Goal: Task Accomplishment & Management: Complete application form

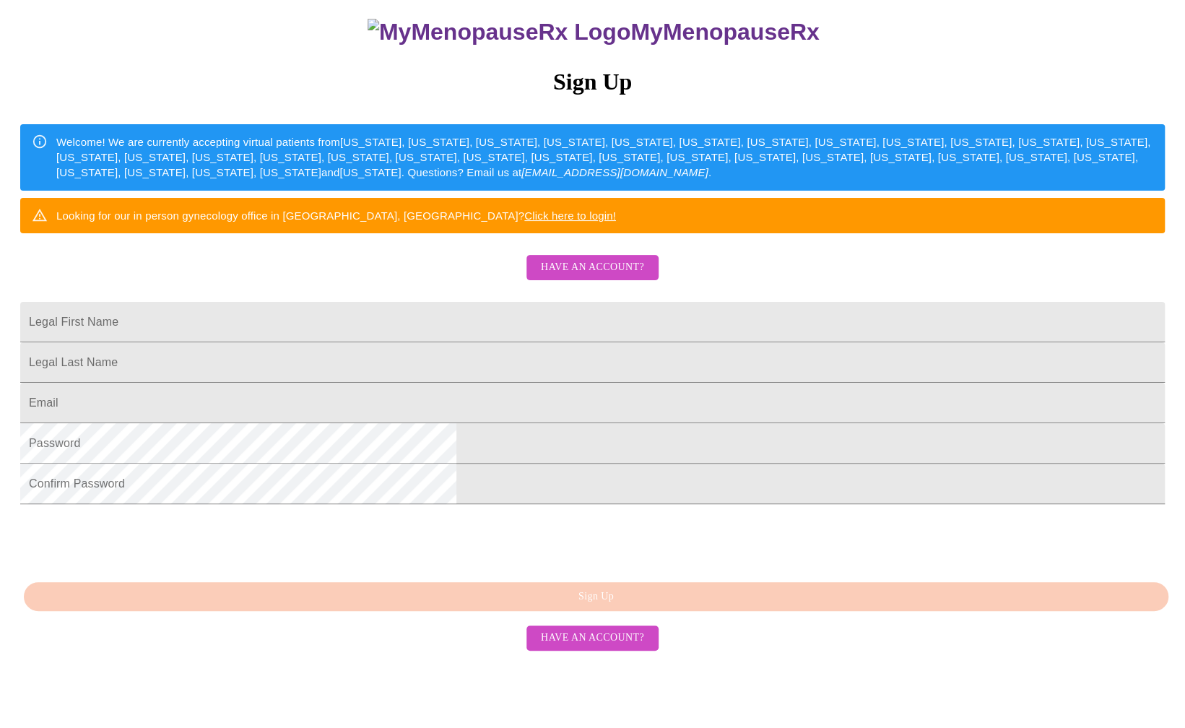
scroll to position [160, 0]
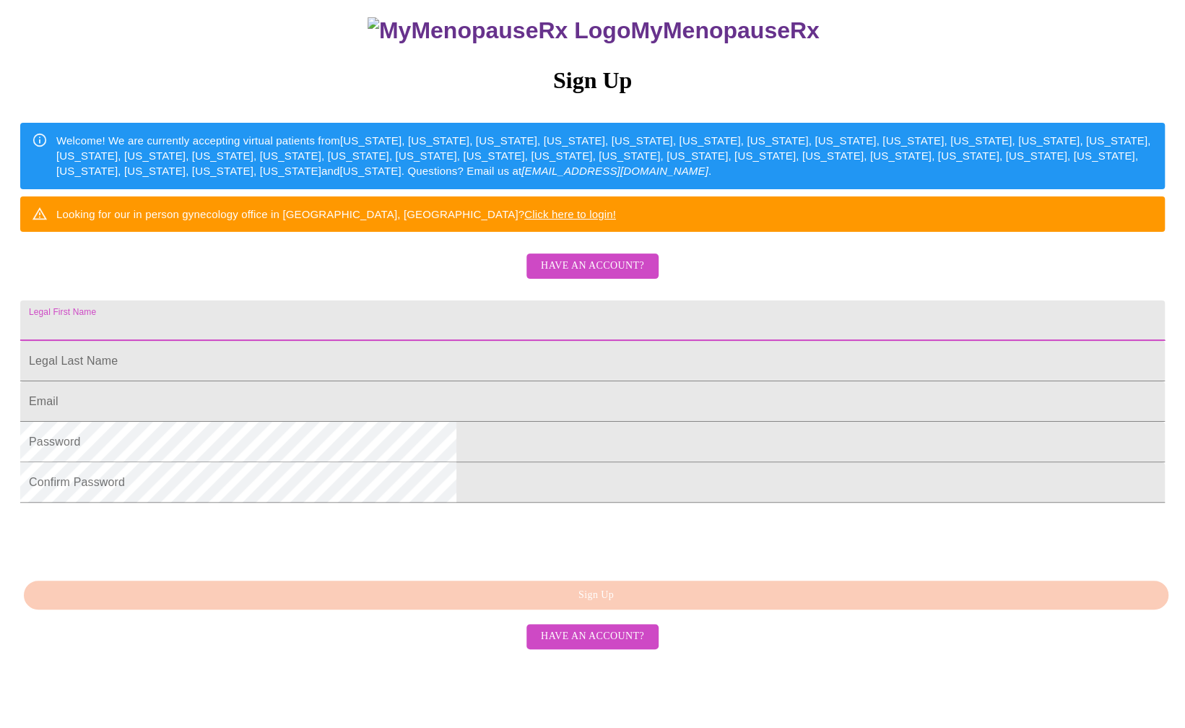
click at [485, 341] on input "Legal First Name" at bounding box center [592, 320] width 1145 height 40
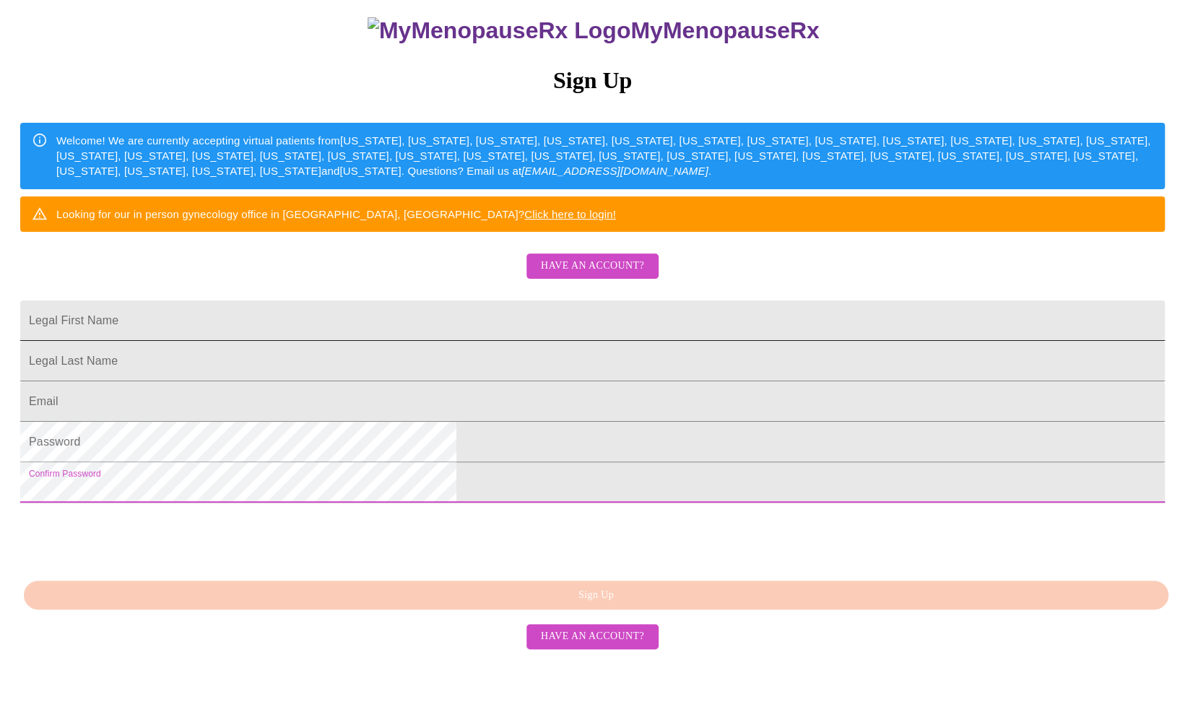
click at [601, 341] on input "Legal First Name" at bounding box center [592, 320] width 1145 height 40
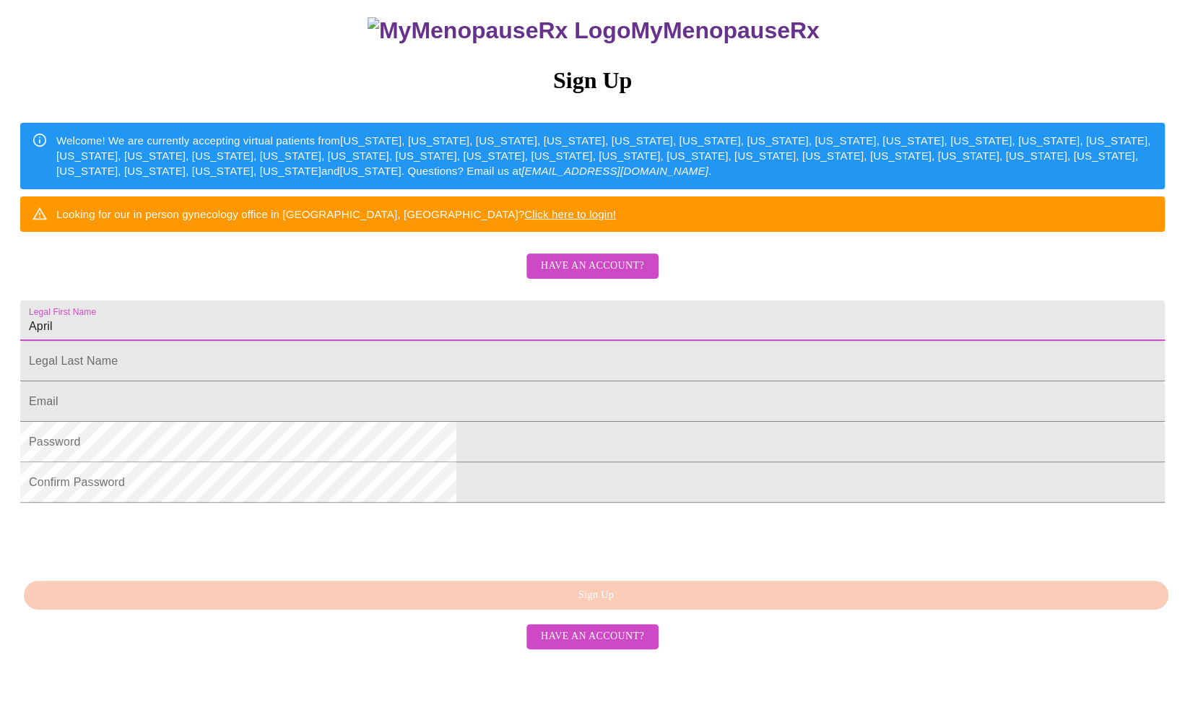
type input "April"
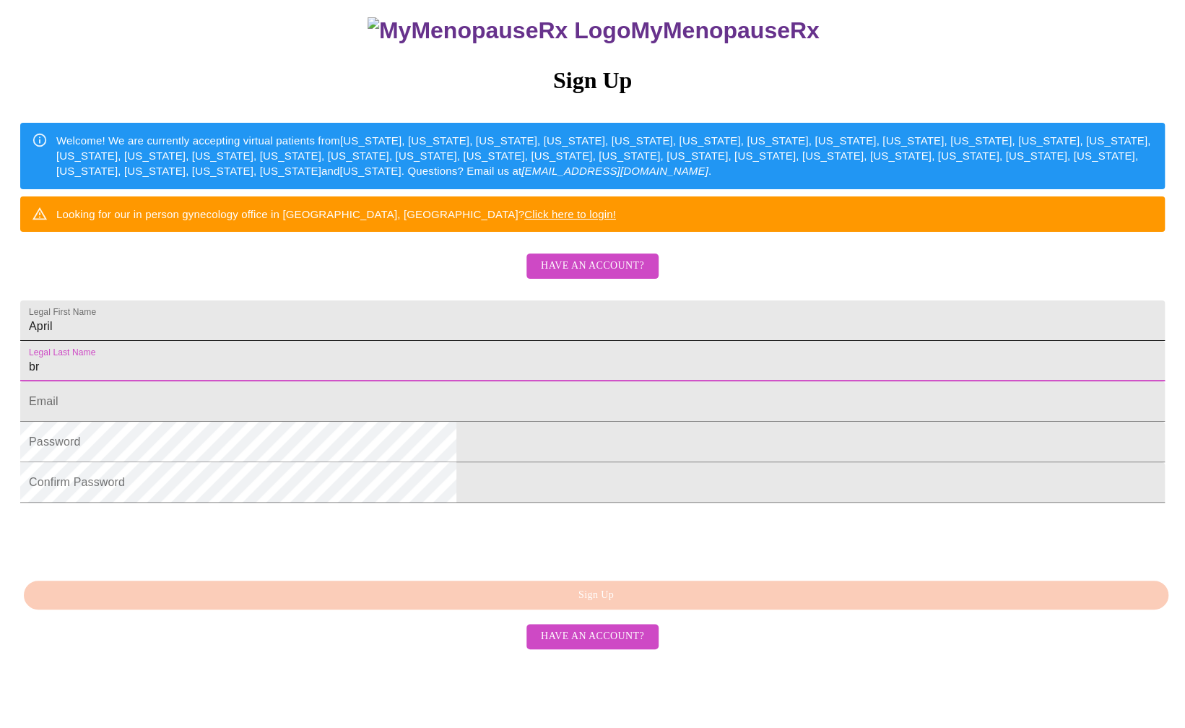
type input "b"
type input "Bridgman"
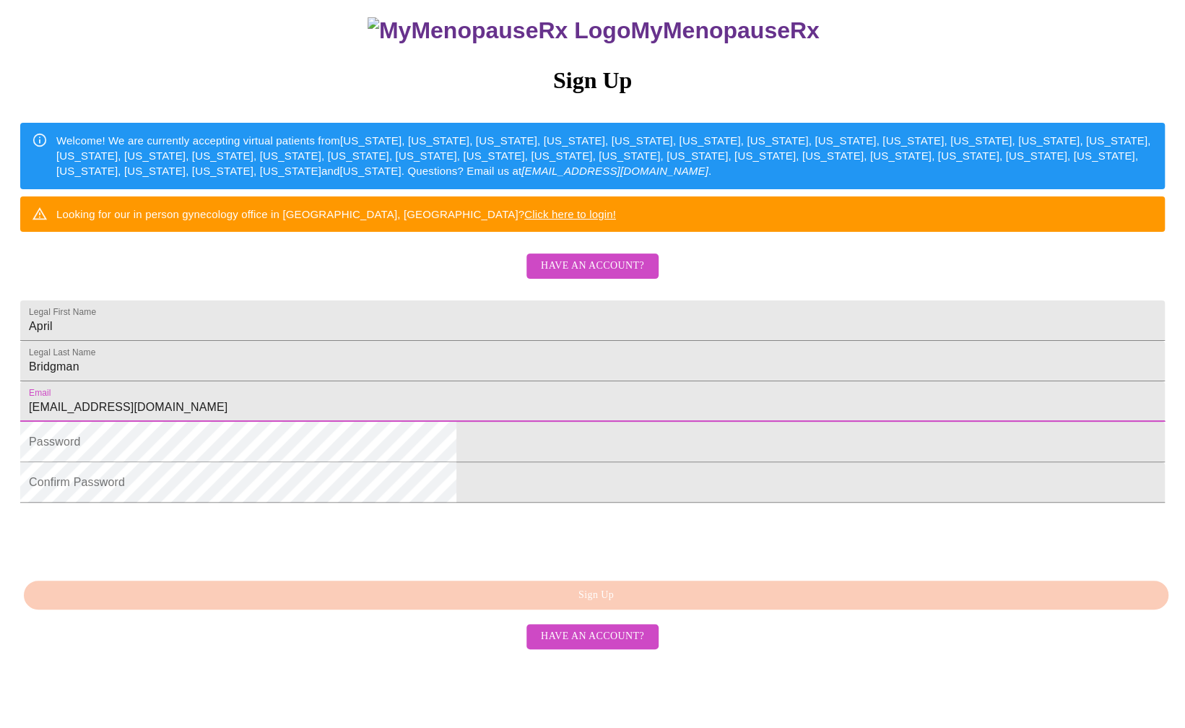
type input "[EMAIL_ADDRESS][DOMAIN_NAME]"
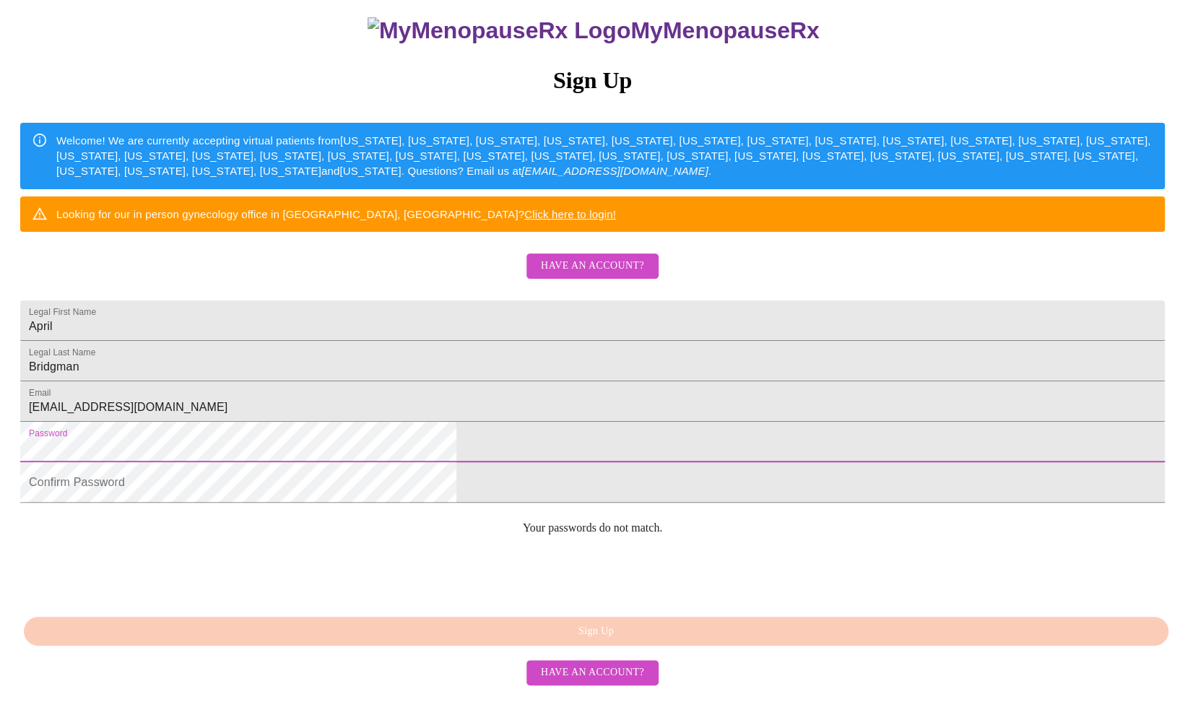
scroll to position [228, 0]
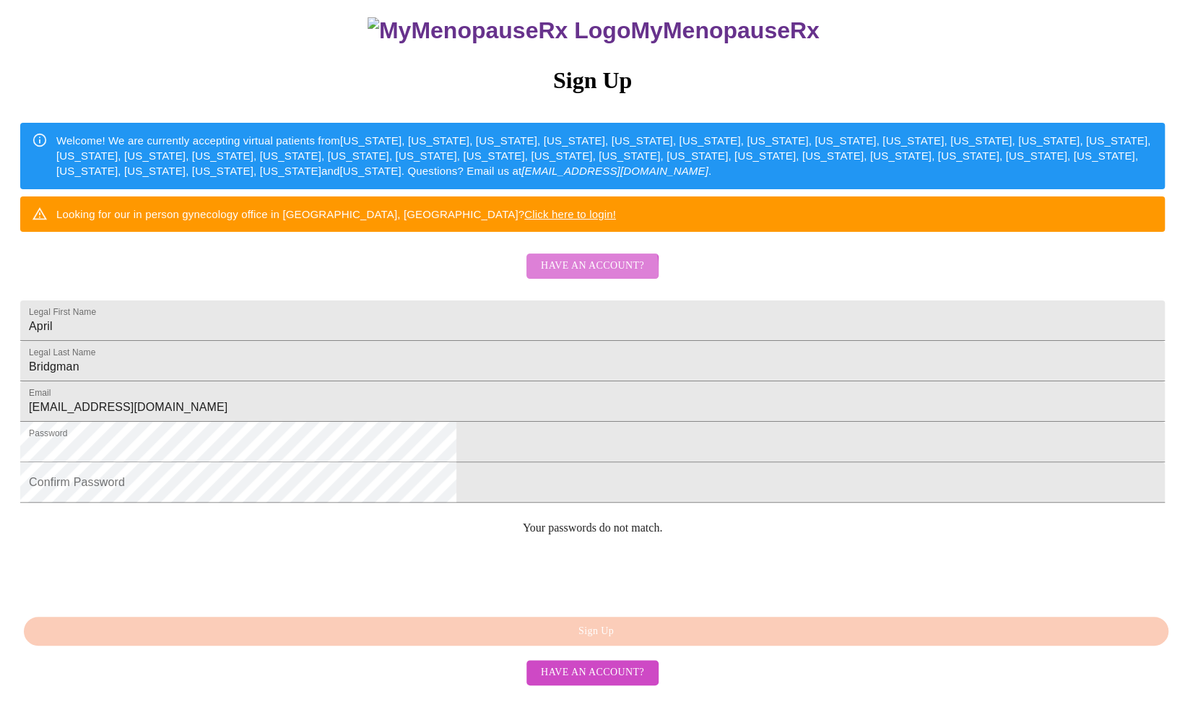
click at [572, 257] on span "Have an account?" at bounding box center [592, 266] width 103 height 18
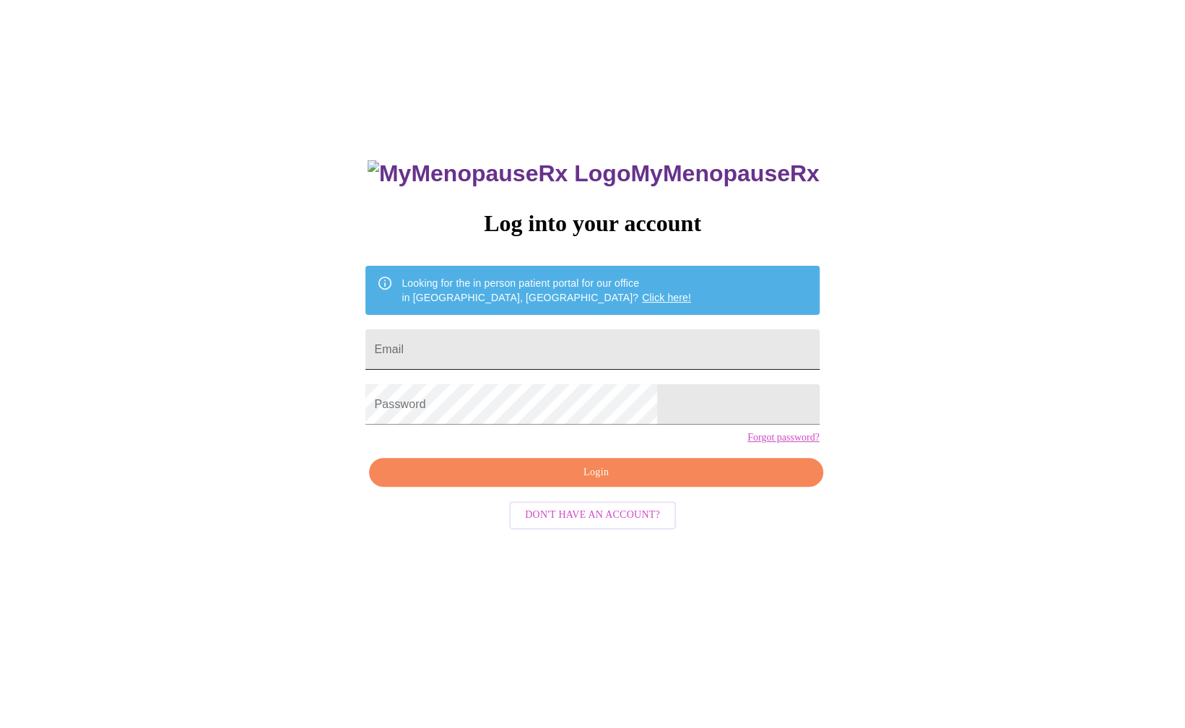
click at [599, 358] on input "Email" at bounding box center [592, 349] width 454 height 40
type input "[EMAIL_ADDRESS][DOMAIN_NAME]"
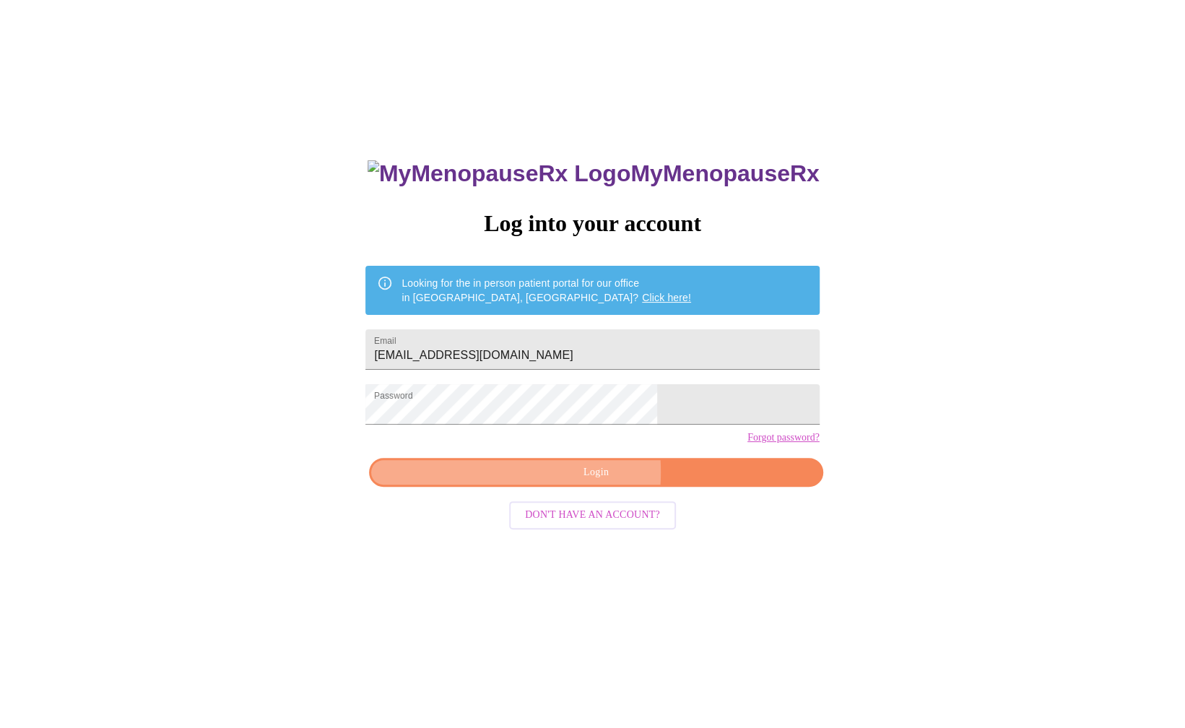
click at [535, 482] on span "Login" at bounding box center [596, 473] width 420 height 18
